Goal: Find specific page/section: Find specific page/section

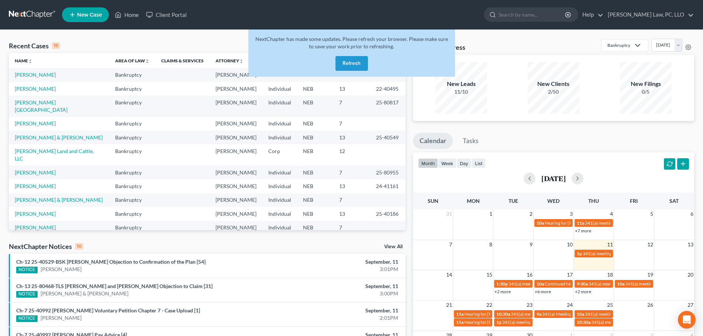
click at [359, 65] on button "Refresh" at bounding box center [352, 63] width 32 height 15
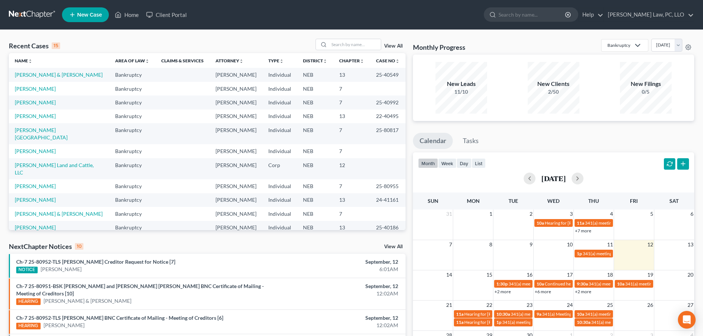
click at [394, 246] on link "View All" at bounding box center [393, 246] width 18 height 5
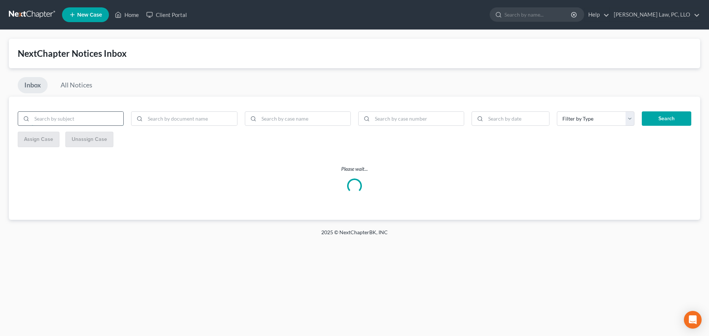
click at [88, 118] on input "search" at bounding box center [78, 119] width 92 height 14
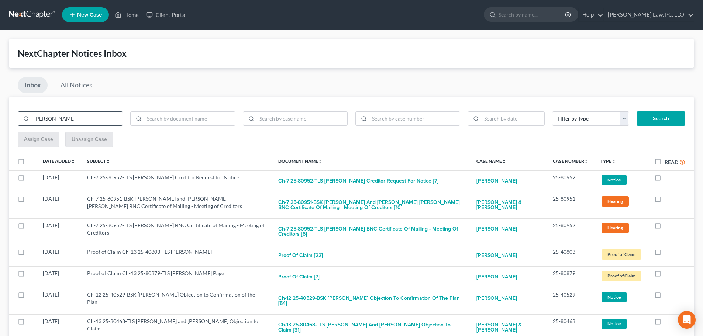
type input "[PERSON_NAME]"
click at [637, 112] on button "Search" at bounding box center [661, 119] width 49 height 15
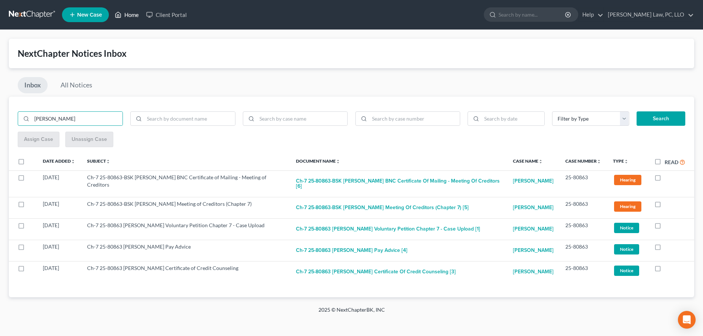
click at [131, 16] on link "Home" at bounding box center [126, 14] width 31 height 13
